Goal: Task Accomplishment & Management: Complete application form

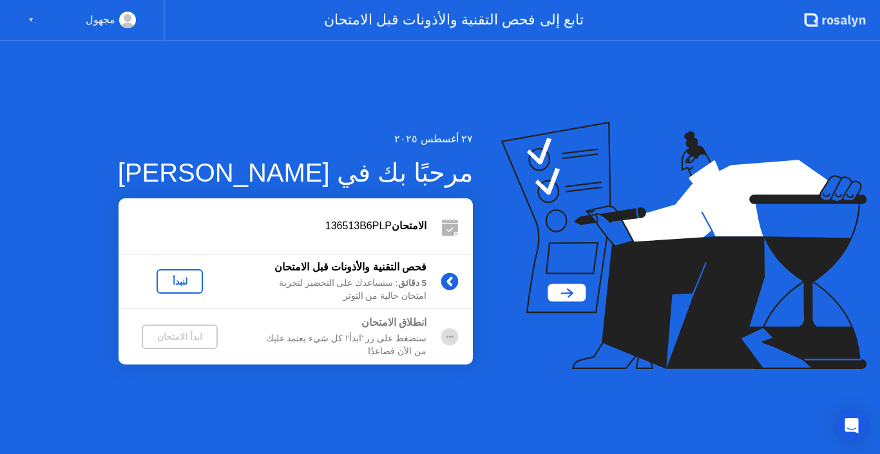
click at [517, 338] on icon at bounding box center [684, 246] width 366 height 248
click at [174, 278] on div "لنبدأ" at bounding box center [180, 281] width 36 height 10
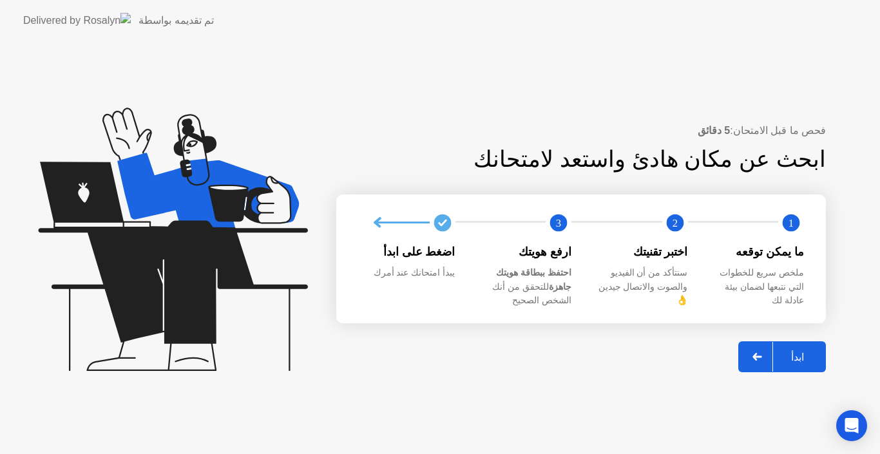
click at [806, 351] on div "ابدأ" at bounding box center [797, 357] width 49 height 12
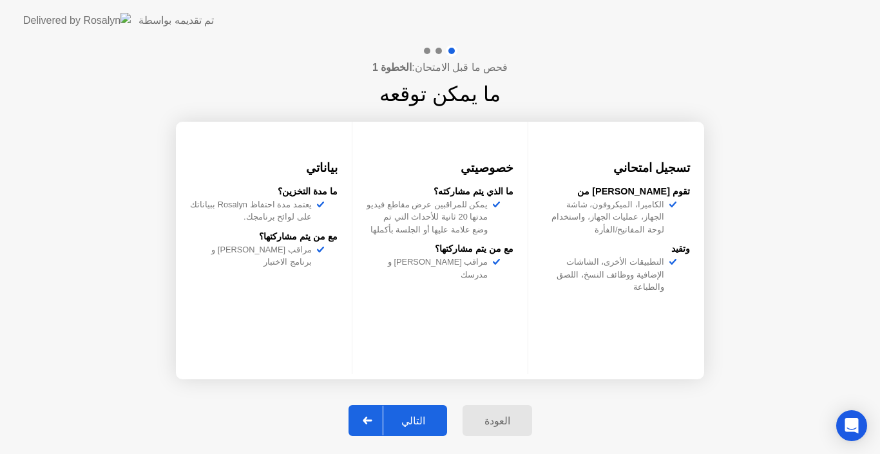
click at [422, 415] on div "التالي" at bounding box center [413, 421] width 60 height 12
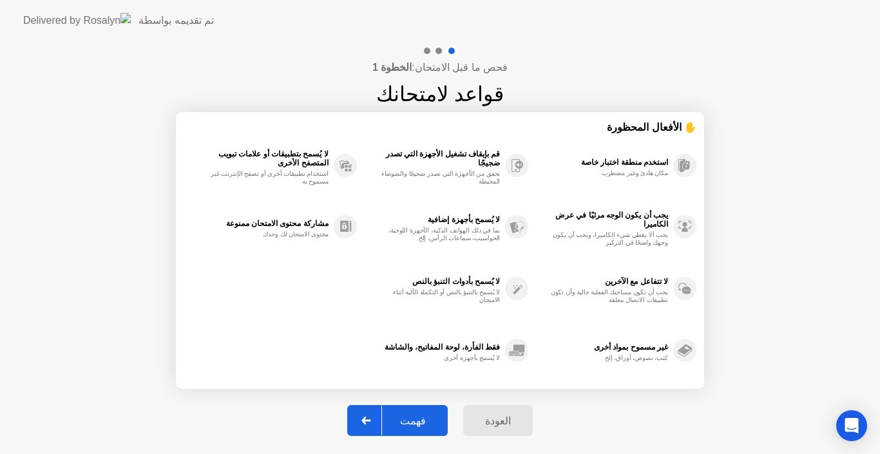
click at [422, 415] on div "فهمت" at bounding box center [413, 421] width 62 height 12
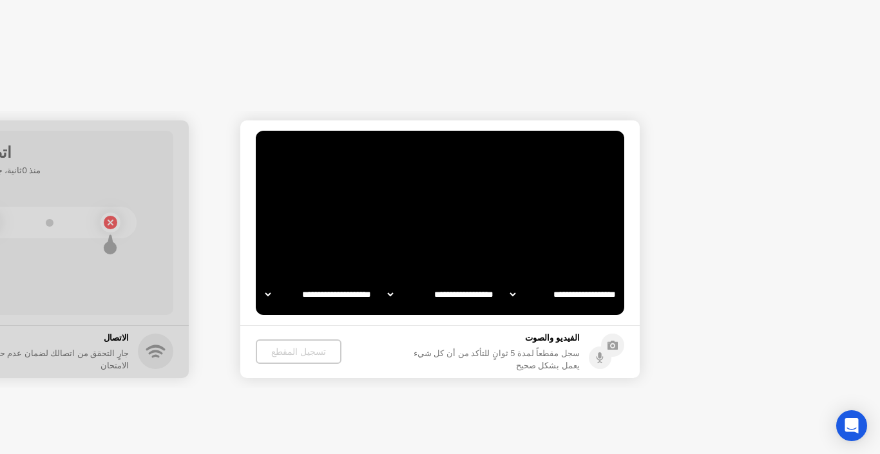
select select "**********"
select select "*******"
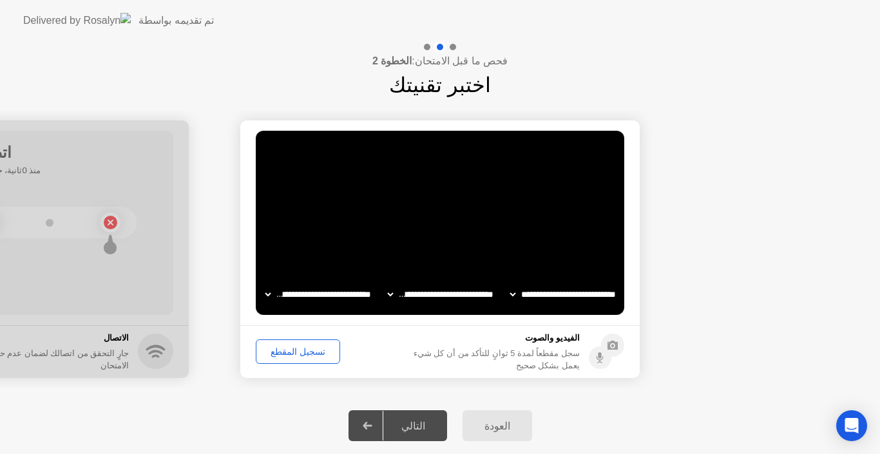
click at [307, 355] on div "تسجيل المقطع" at bounding box center [297, 352] width 75 height 10
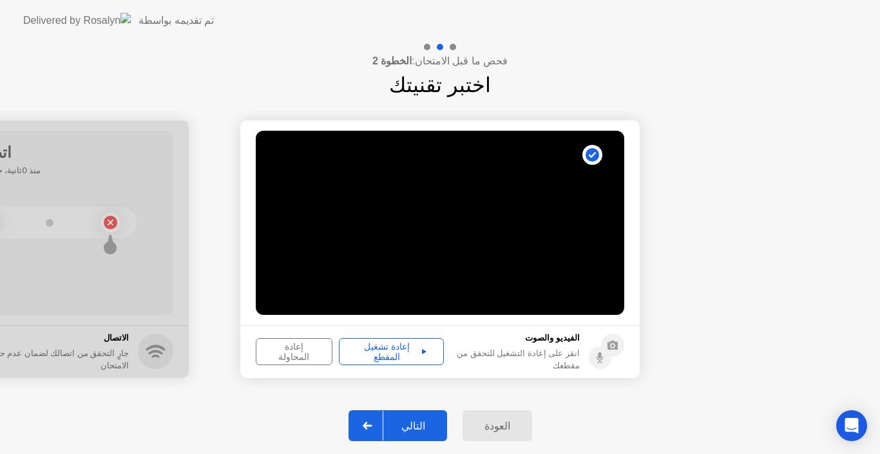
click at [415, 436] on button "التالي" at bounding box center [398, 426] width 99 height 31
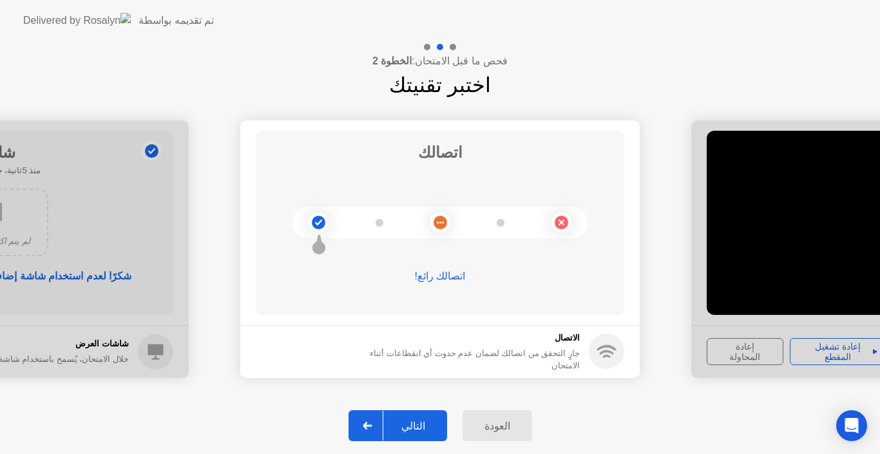
click at [426, 423] on div "التالي" at bounding box center [413, 426] width 60 height 12
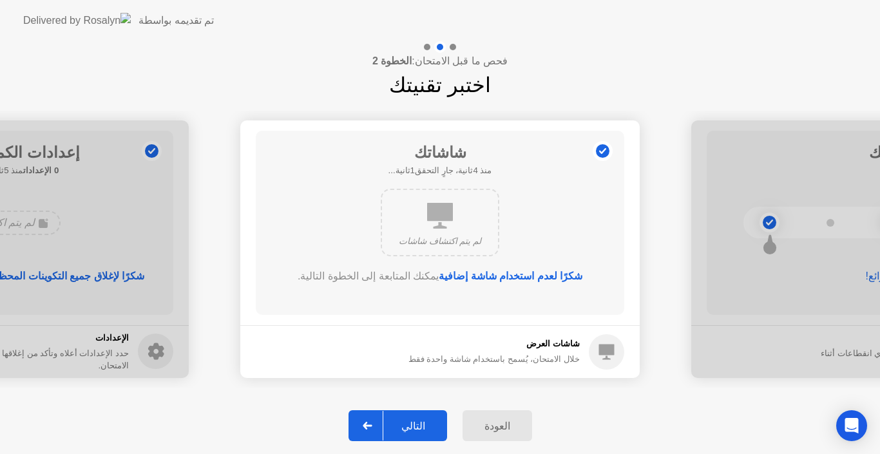
click at [426, 423] on div "التالي" at bounding box center [413, 426] width 60 height 12
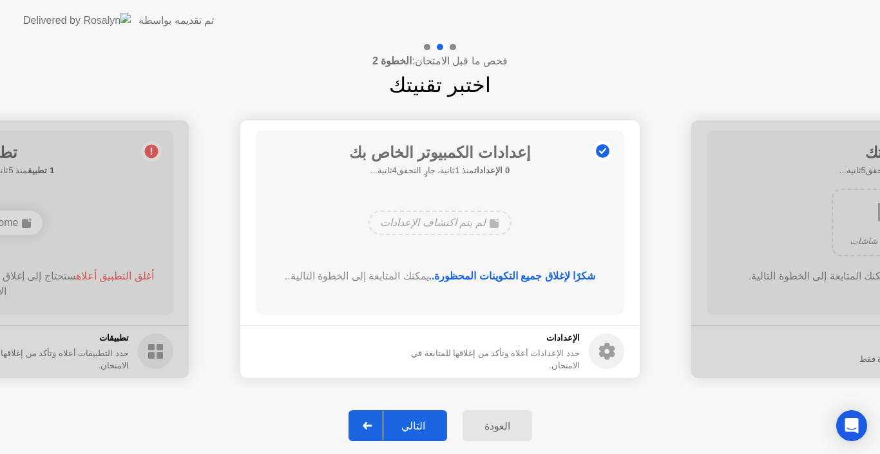
click at [426, 423] on div "التالي" at bounding box center [413, 426] width 60 height 12
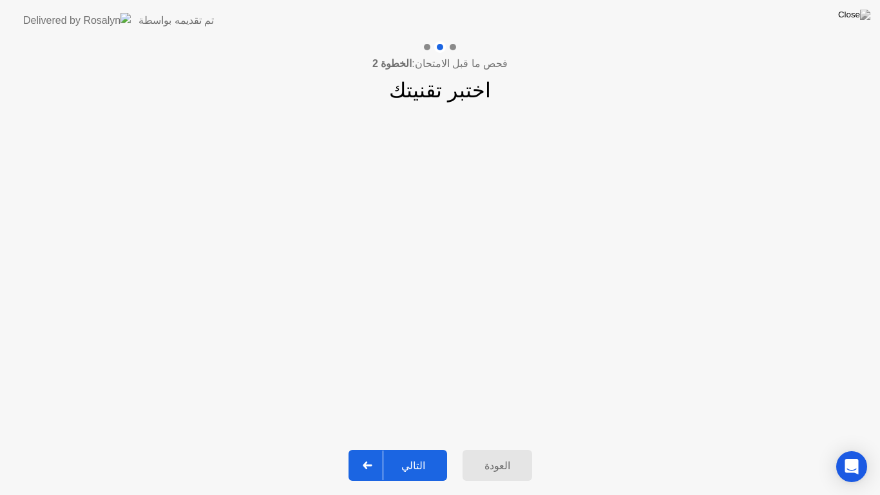
click at [425, 454] on div "التالي" at bounding box center [413, 465] width 60 height 12
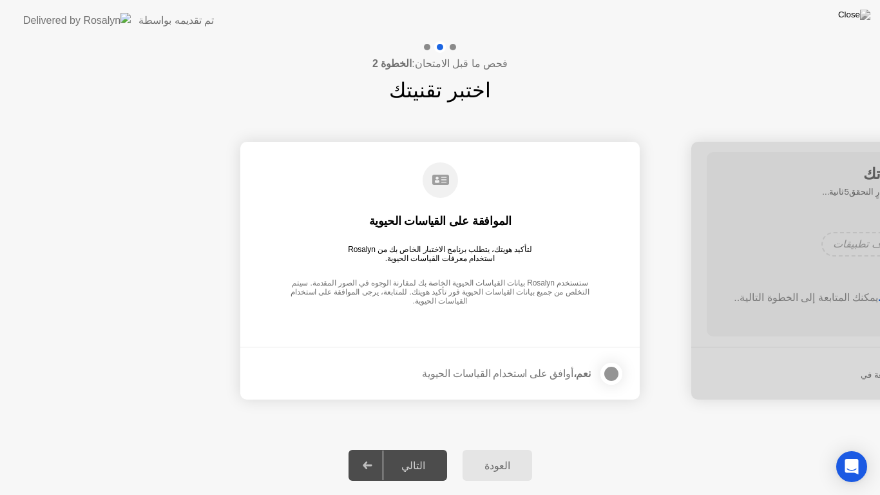
click at [610, 370] on div at bounding box center [611, 373] width 15 height 15
click at [416, 454] on div "التالي" at bounding box center [413, 465] width 60 height 12
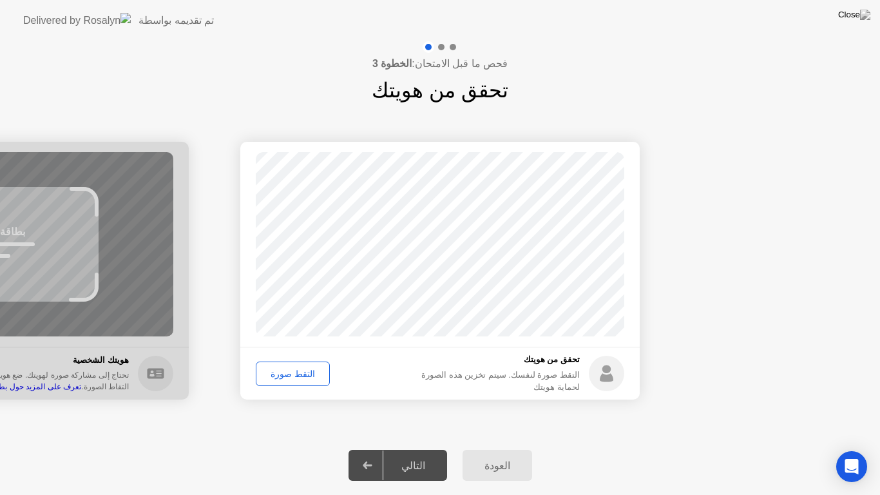
click at [275, 372] on div "التقط صورة" at bounding box center [292, 374] width 65 height 10
click at [435, 454] on button "التالي" at bounding box center [398, 465] width 99 height 31
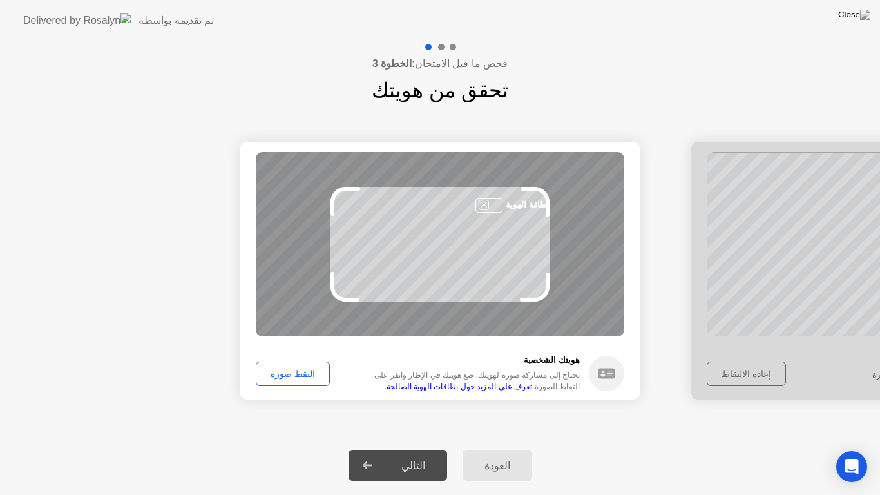
click at [295, 373] on div "التقط صورة" at bounding box center [292, 374] width 65 height 10
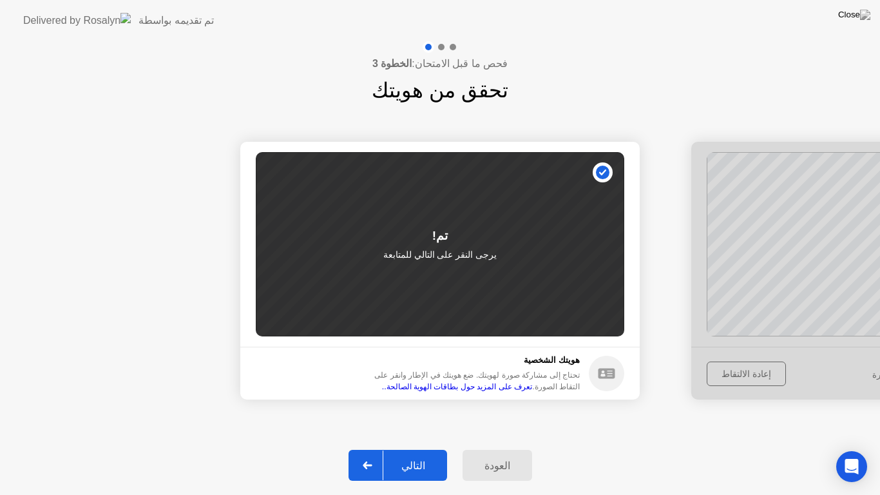
click at [398, 454] on div "التالي" at bounding box center [413, 465] width 60 height 12
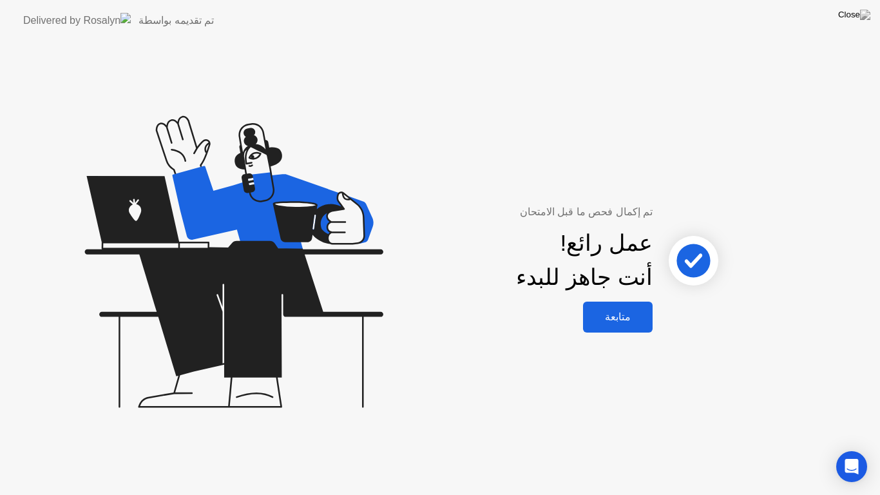
click at [624, 320] on div "متابعة" at bounding box center [618, 317] width 62 height 12
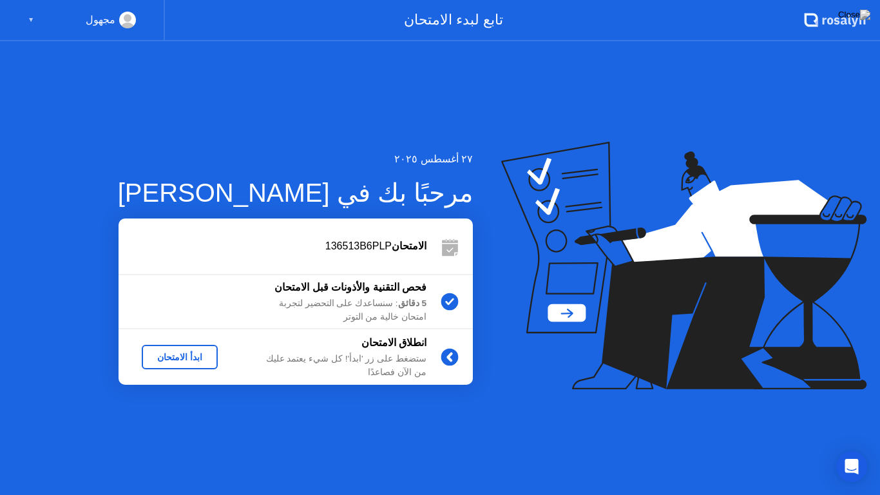
click at [181, 362] on div "ابدأ الامتحان" at bounding box center [180, 357] width 66 height 10
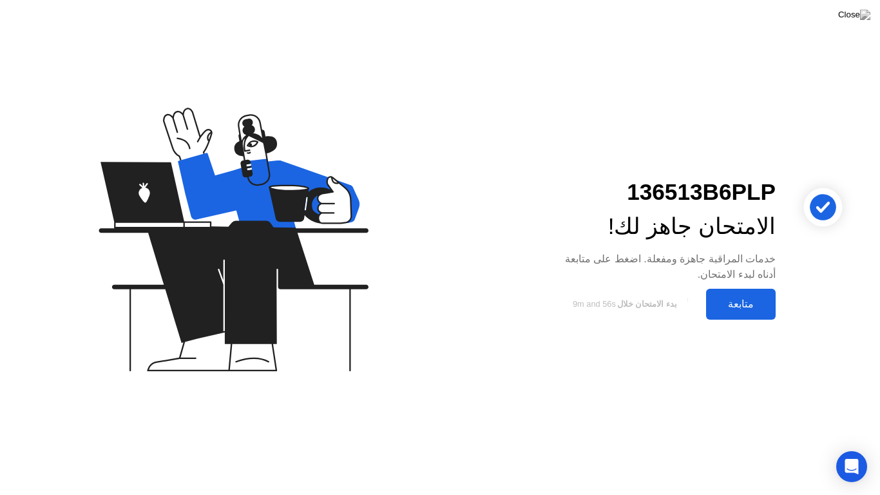
click at [745, 302] on div "متابعة" at bounding box center [741, 304] width 62 height 12
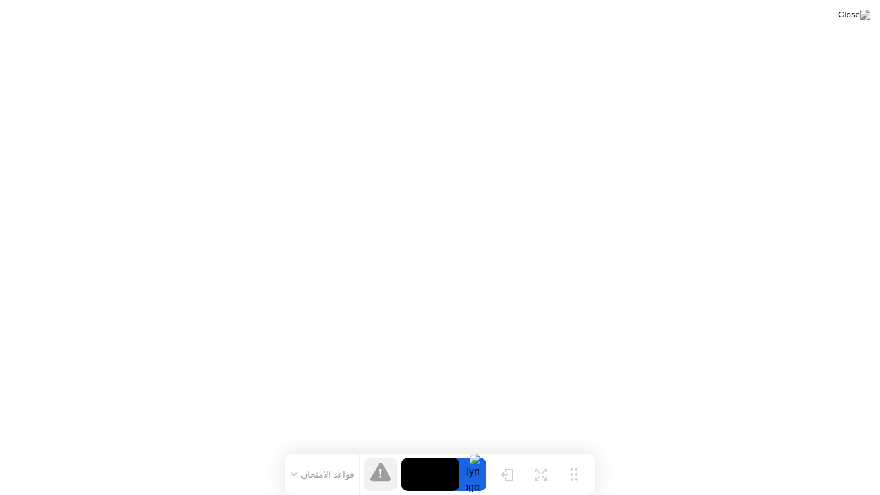
click at [313, 454] on button "قواعد الامتحان" at bounding box center [323, 475] width 72 height 12
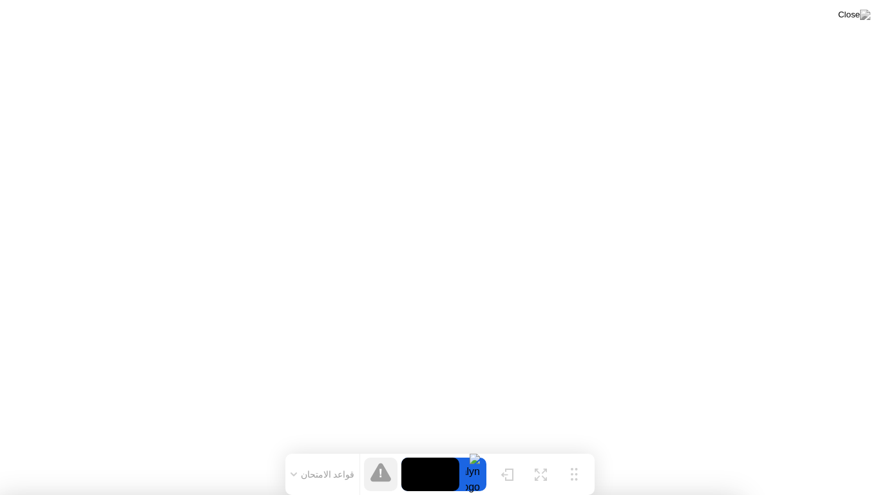
click at [547, 454] on div "تكبير" at bounding box center [541, 484] width 14 height 8
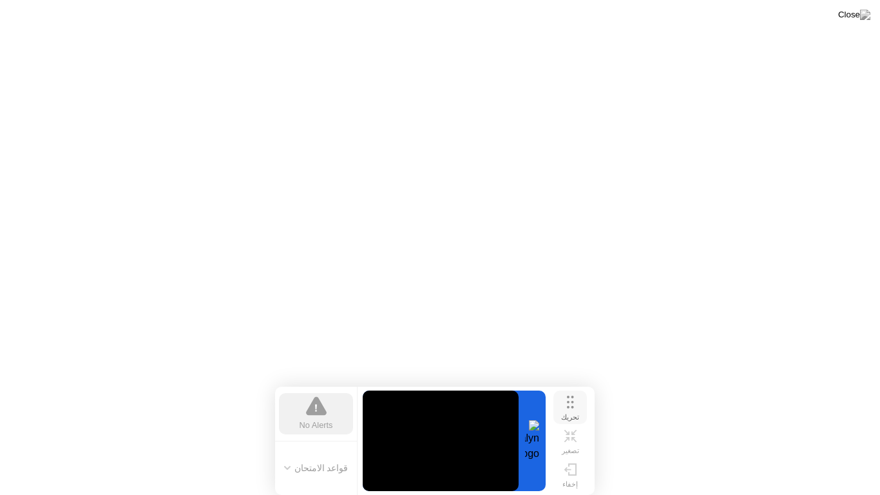
drag, startPoint x: 548, startPoint y: 414, endPoint x: 572, endPoint y: 422, distance: 25.3
click at [572, 422] on button "تحريك" at bounding box center [571, 408] width 34 height 34
click at [572, 433] on icon at bounding box center [573, 431] width 5 height 5
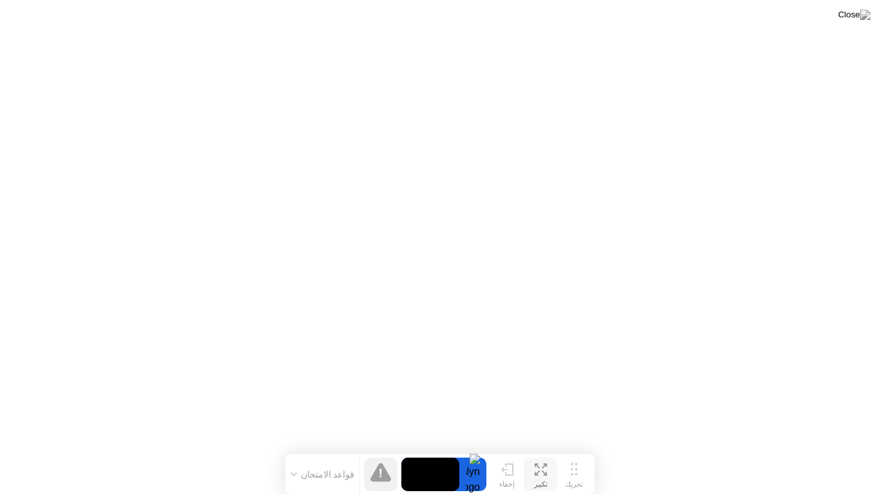
click at [381, 454] on icon at bounding box center [381, 473] width 2 height 8
click at [448, 454] on video at bounding box center [430, 475] width 58 height 34
click at [484, 454] on div at bounding box center [472, 475] width 27 height 34
click at [310, 454] on button "قواعد الامتحان" at bounding box center [323, 475] width 72 height 12
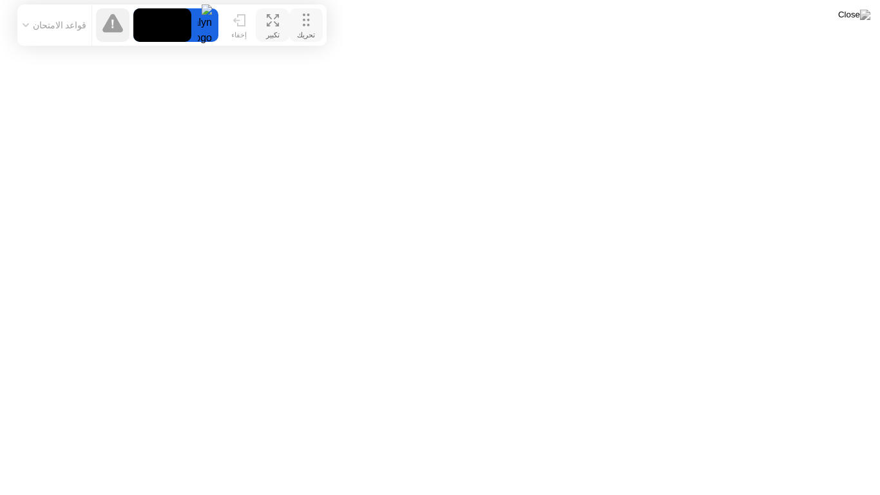
drag, startPoint x: 572, startPoint y: 477, endPoint x: 304, endPoint y: 28, distance: 523.1
click at [304, 31] on div "تحريك" at bounding box center [306, 35] width 18 height 8
click at [239, 24] on icon at bounding box center [239, 20] width 13 height 12
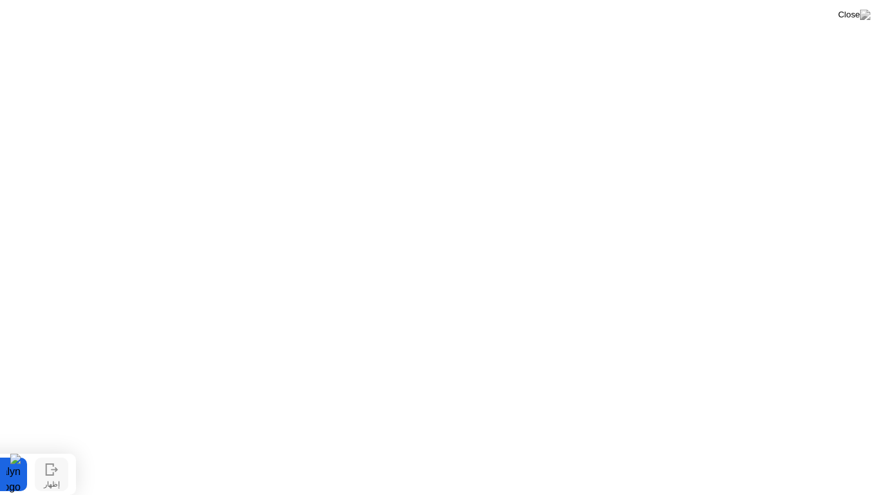
click at [59, 454] on button "إظهار" at bounding box center [52, 475] width 34 height 34
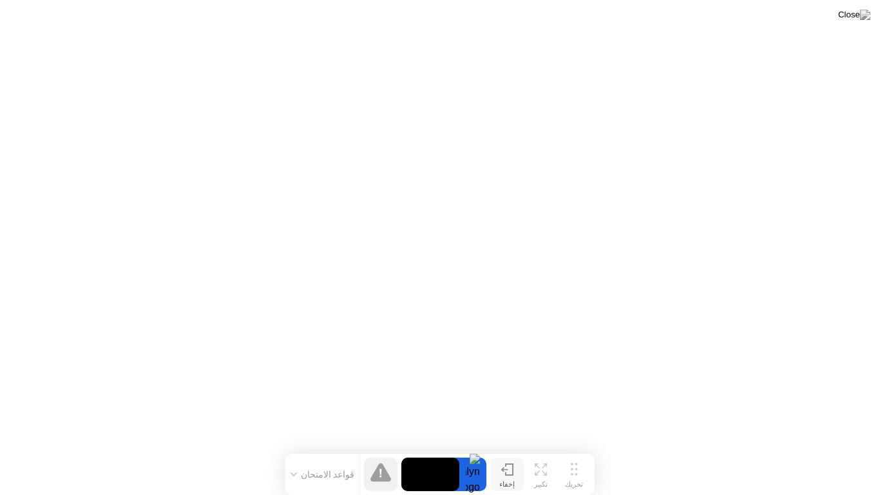
click at [507, 454] on button "إخفاء" at bounding box center [507, 475] width 34 height 34
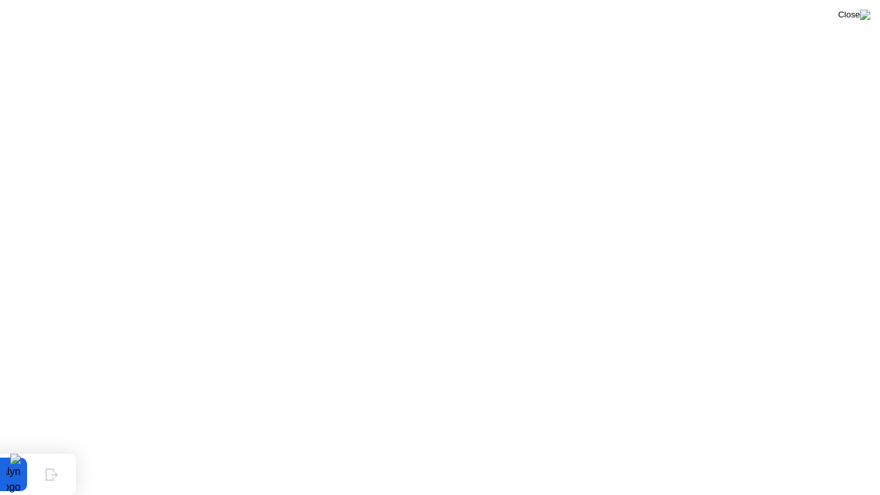
click at [867, 17] on img at bounding box center [854, 15] width 32 height 10
click at [869, 17] on img at bounding box center [854, 15] width 32 height 10
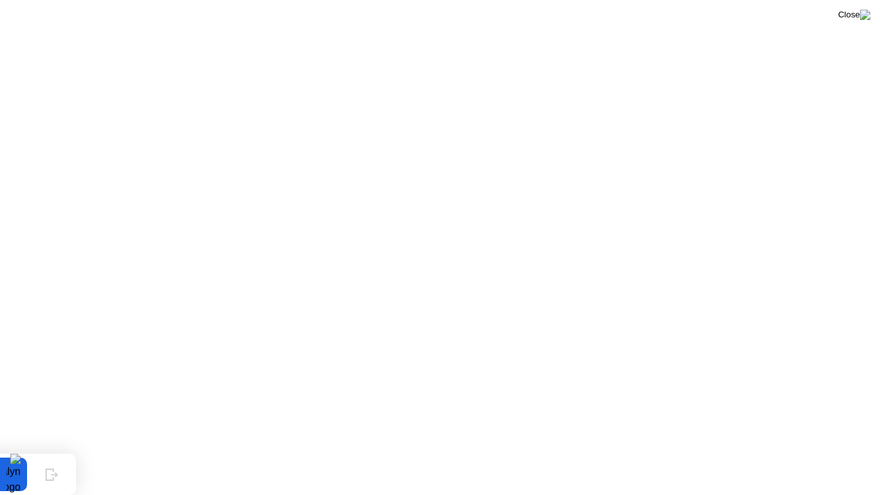
click at [856, 17] on img at bounding box center [854, 15] width 32 height 10
